Goal: Transaction & Acquisition: Obtain resource

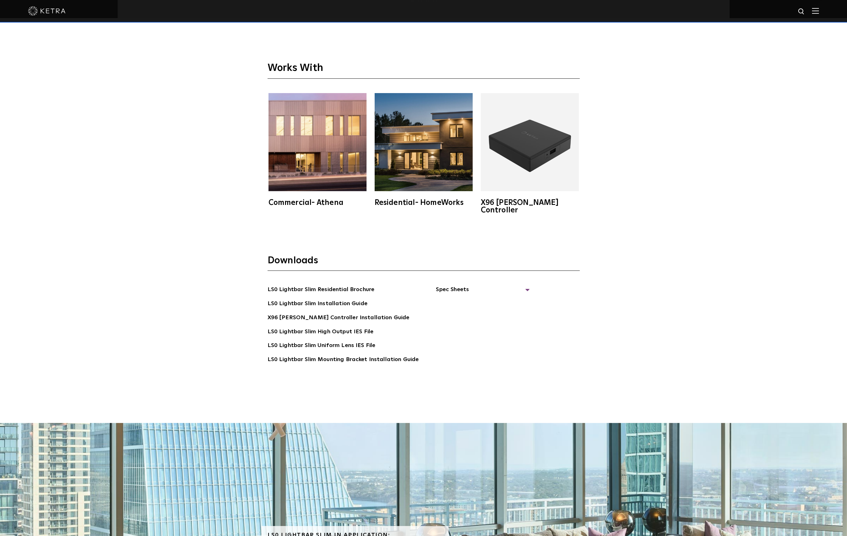
scroll to position [1768, 0]
click at [445, 285] on span "Spec Sheets" at bounding box center [483, 292] width 94 height 14
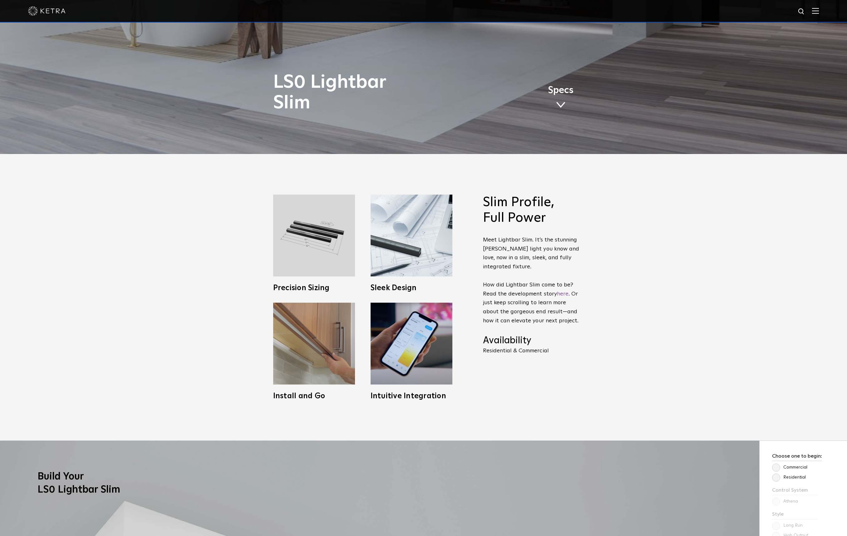
scroll to position [301, 0]
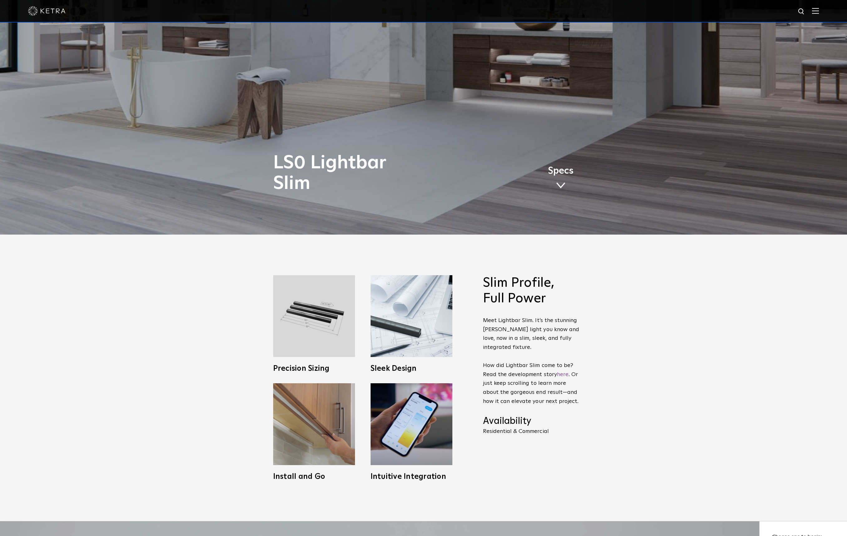
click at [561, 184] on span at bounding box center [560, 185] width 9 height 7
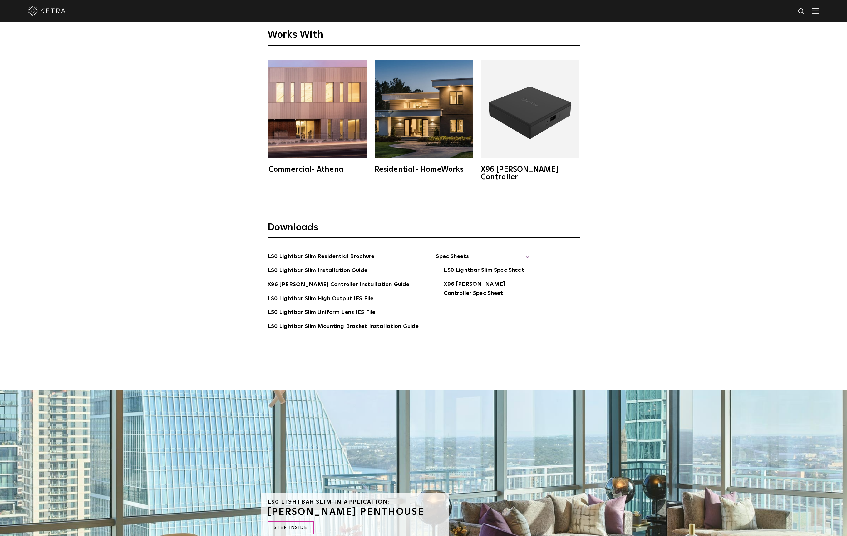
scroll to position [1994, 0]
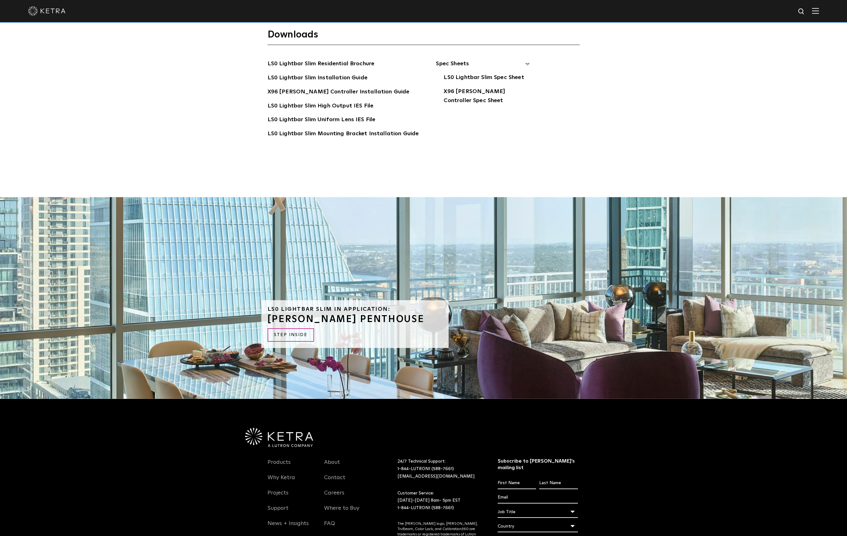
click at [338, 87] on link "X96 [PERSON_NAME] Controller Installation Guide" at bounding box center [338, 92] width 142 height 10
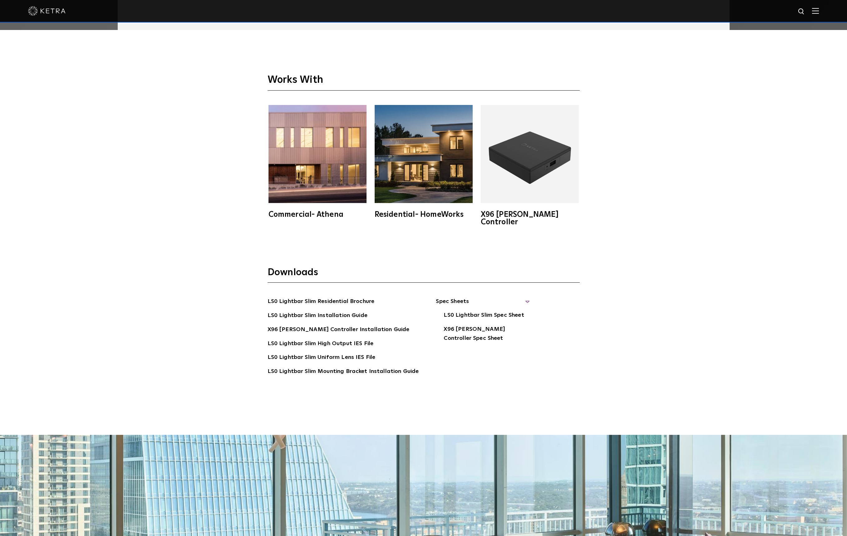
scroll to position [1682, 0]
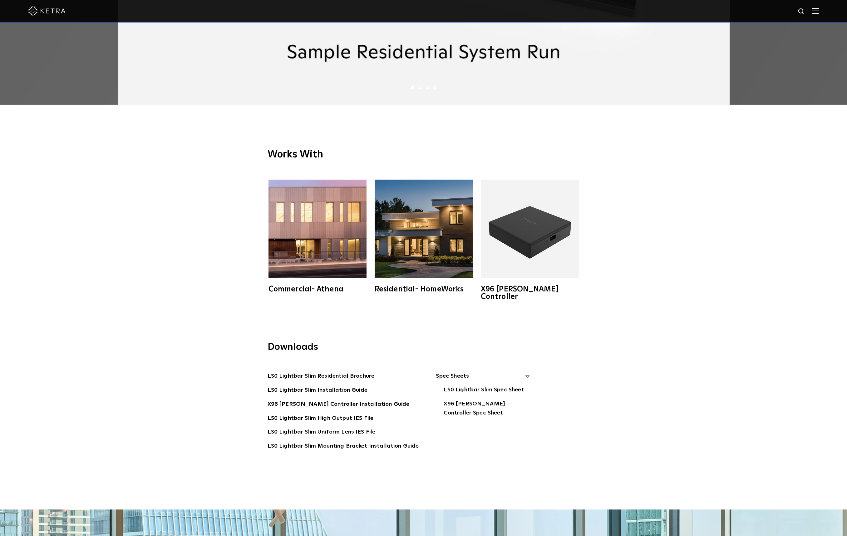
click at [456, 385] on link "LS0 Lightbar Slim Spec Sheet" at bounding box center [484, 390] width 80 height 10
click at [350, 385] on link "LS0 Lightbar Slim Installation Guide" at bounding box center [317, 390] width 100 height 10
drag, startPoint x: 507, startPoint y: 94, endPoint x: 510, endPoint y: 79, distance: 15.3
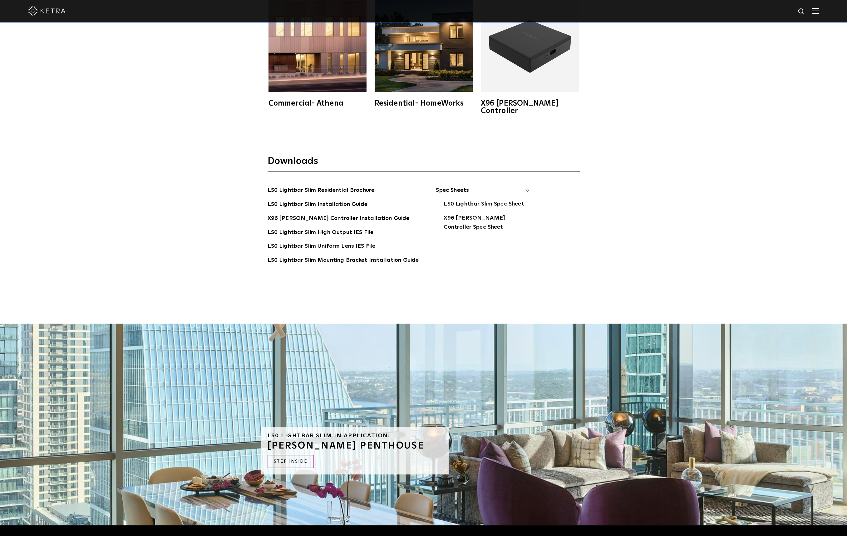
scroll to position [1869, 0]
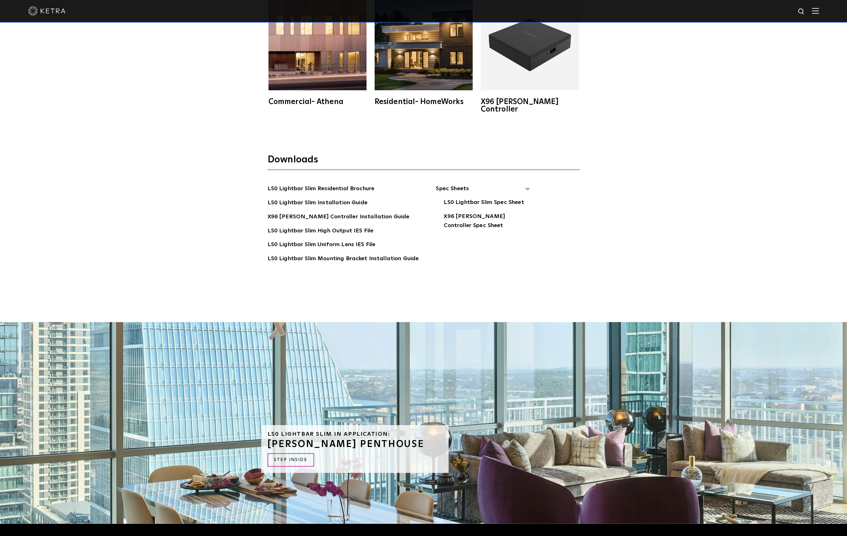
click at [420, 306] on div "Downloads LS0 Lightbar Slim Residential Brochure LS0 Lightbar Slim Installation…" at bounding box center [423, 227] width 847 height 189
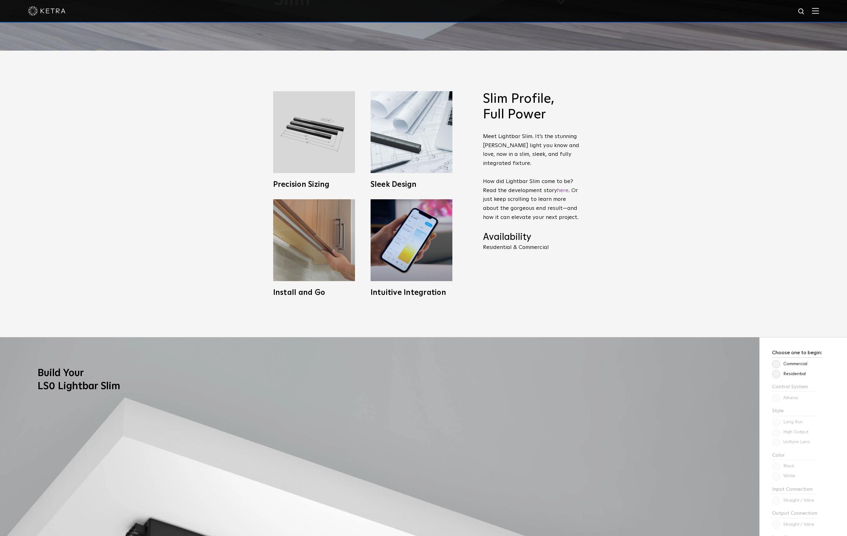
scroll to position [499, 0]
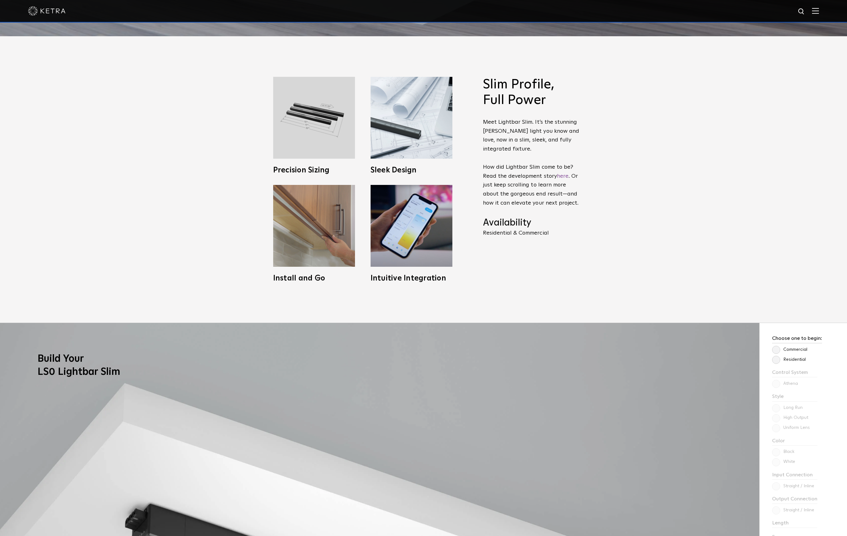
click at [309, 117] on img at bounding box center [314, 118] width 82 height 82
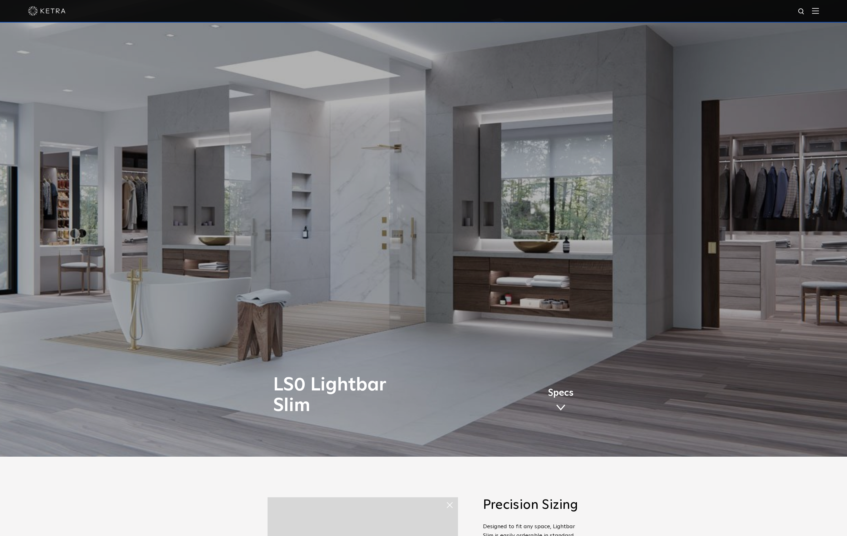
scroll to position [0, 0]
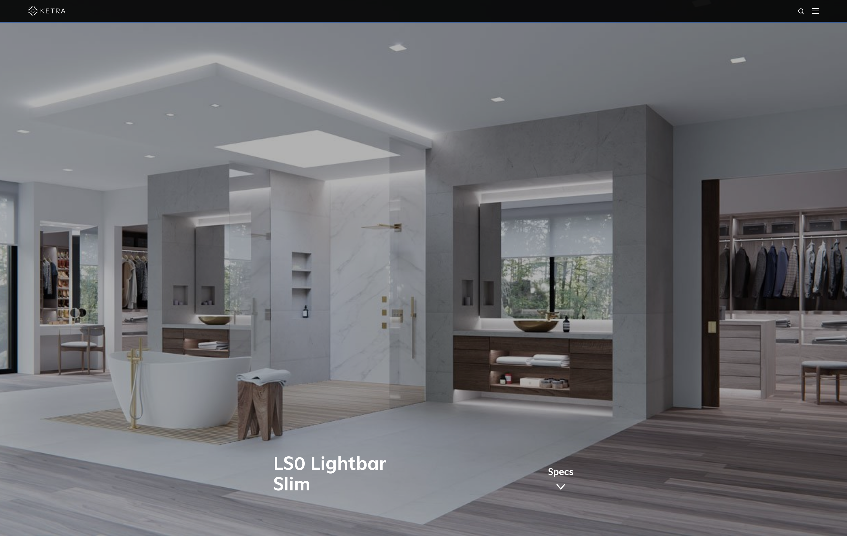
click at [819, 13] on img at bounding box center [815, 11] width 7 height 6
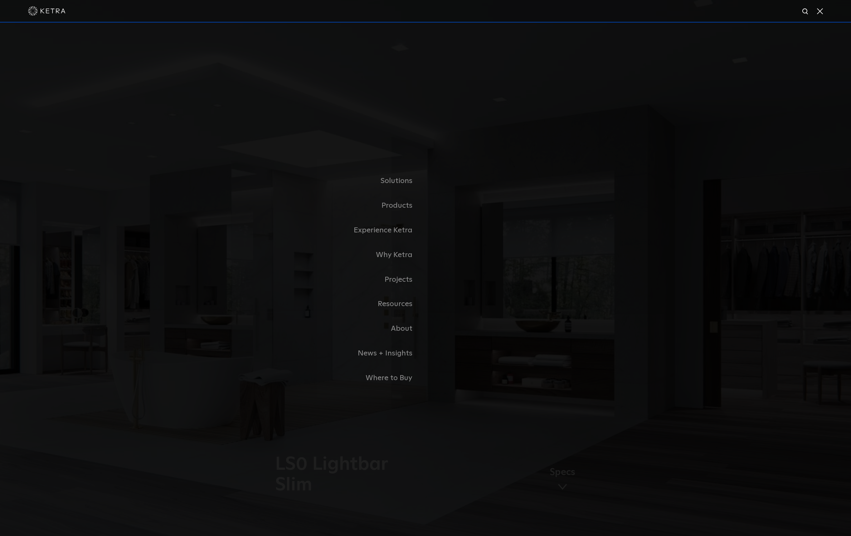
click at [821, 12] on span at bounding box center [819, 11] width 7 height 6
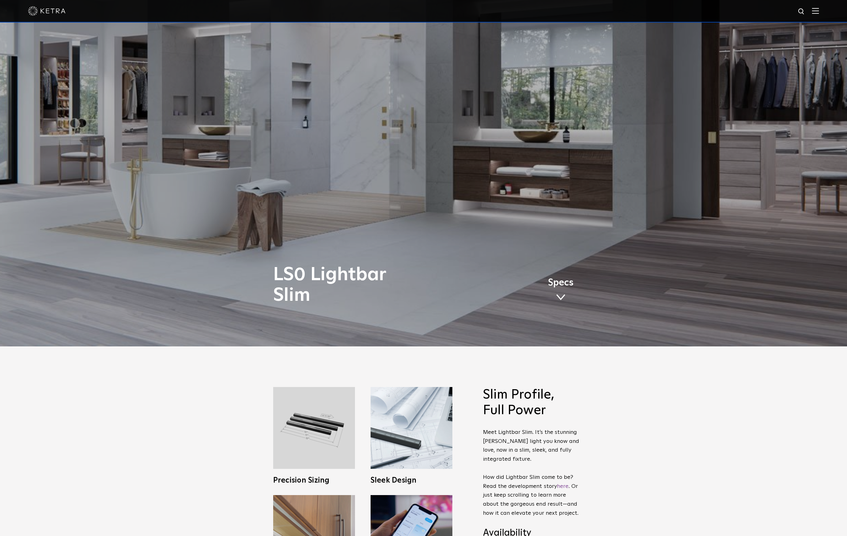
scroll to position [312, 0]
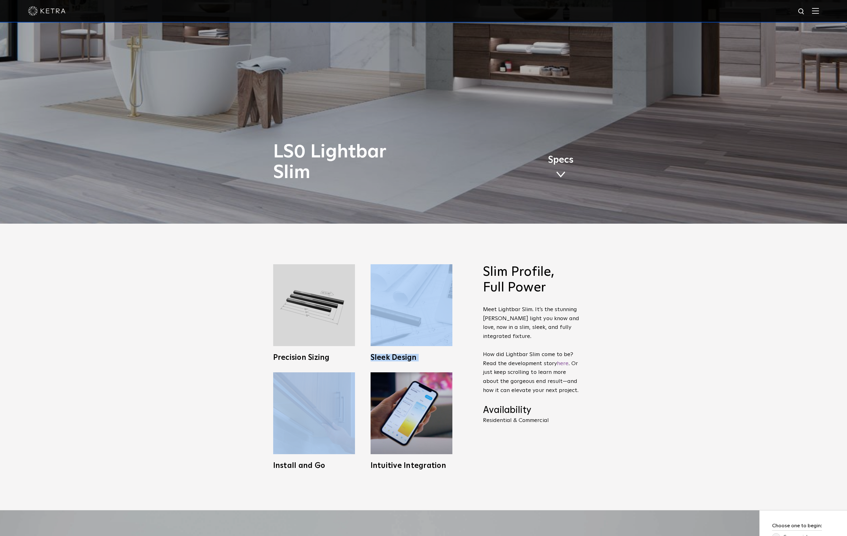
click at [327, 365] on span "Precision Sizing Designed to fit any space, Lightbar Slim can be ordered in sta…" at bounding box center [313, 318] width 97 height 108
drag, startPoint x: 363, startPoint y: 369, endPoint x: 389, endPoint y: 371, distance: 26.3
click at [389, 371] on div "Precision Sizing Designed to fit any space, Lightbar Slim can be ordered in sta…" at bounding box center [363, 372] width 206 height 216
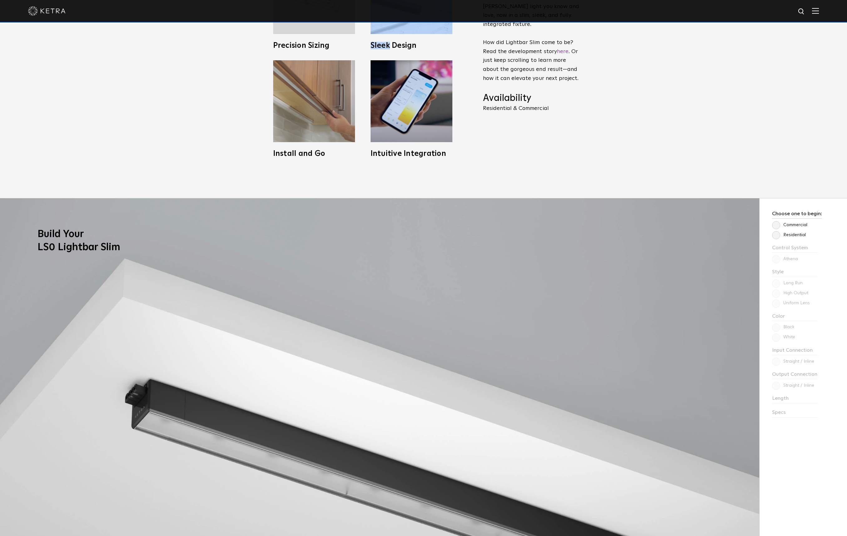
scroll to position [624, 0]
click at [487, 218] on img at bounding box center [379, 466] width 759 height 536
drag, startPoint x: 494, startPoint y: 170, endPoint x: 488, endPoint y: 169, distance: 5.5
click at [493, 171] on div "Slim Profile, Full Power Meet Lightbar Slim. It’s the stunning [PERSON_NAME] li…" at bounding box center [423, 54] width 847 height 286
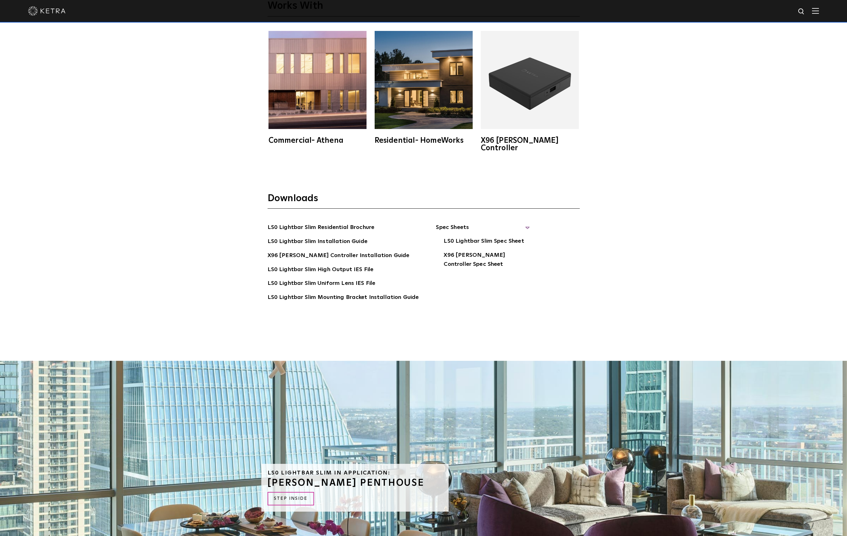
scroll to position [1904, 0]
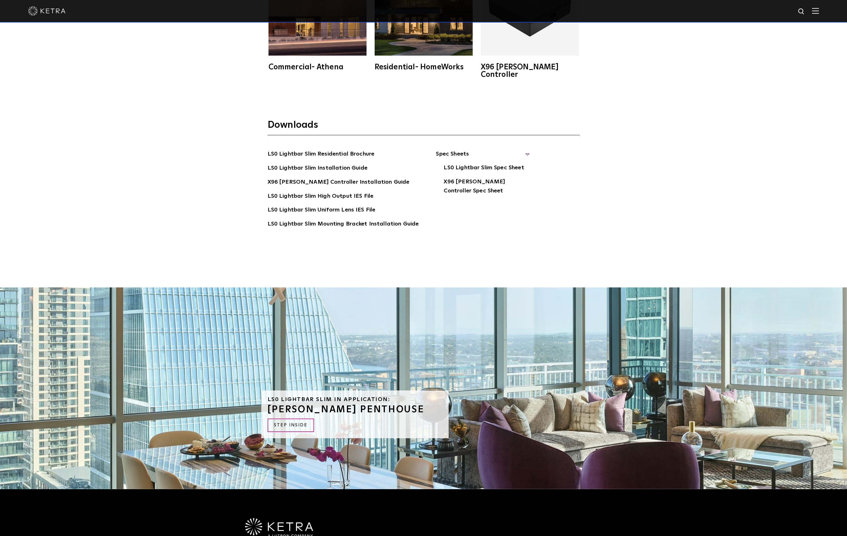
click at [522, 149] on span "Spec Sheets" at bounding box center [483, 156] width 94 height 14
click at [322, 149] on link "LS0 Lightbar Slim Residential Brochure" at bounding box center [320, 154] width 107 height 10
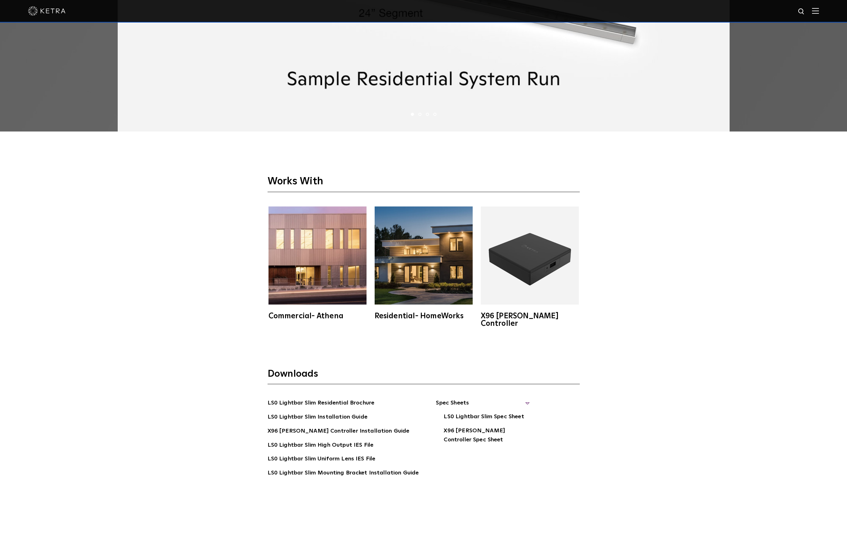
scroll to position [1642, 0]
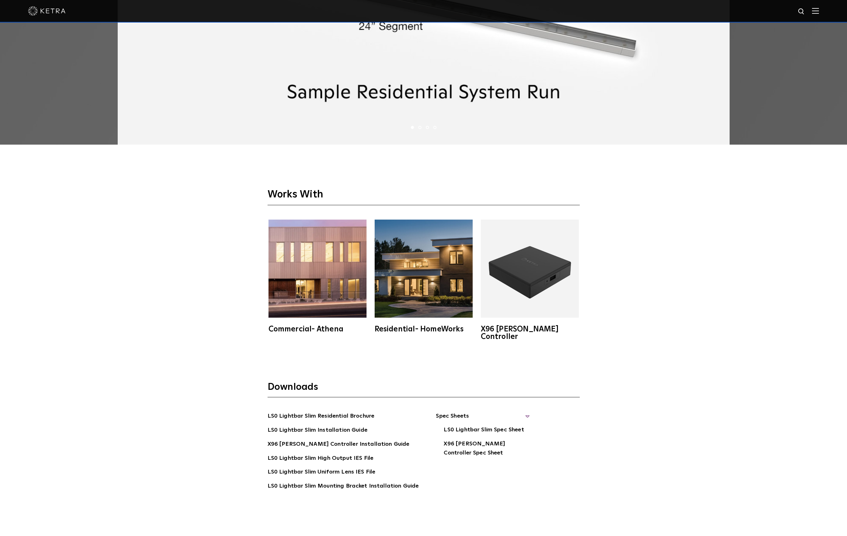
click at [399, 481] on link "LS0 Lightbar Slim Mounting Bracket Installation Guide" at bounding box center [342, 486] width 151 height 10
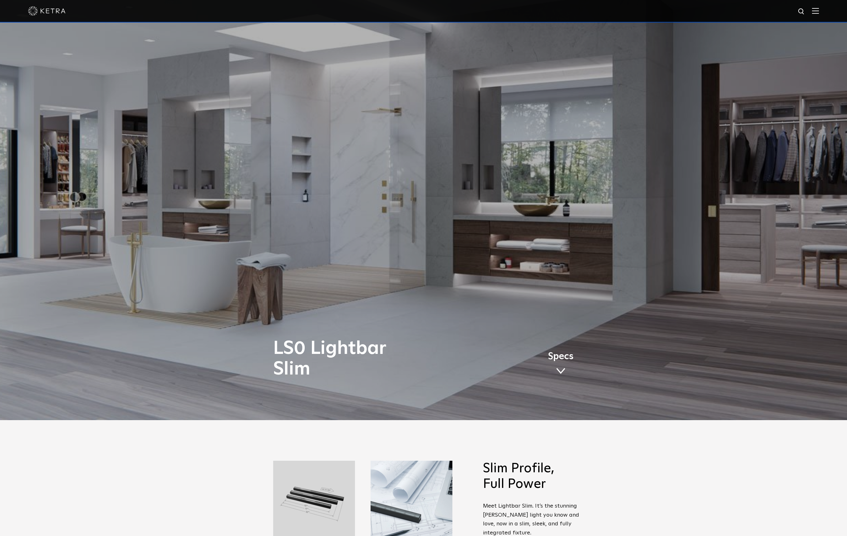
scroll to position [175, 0]
